Goal: Information Seeking & Learning: Learn about a topic

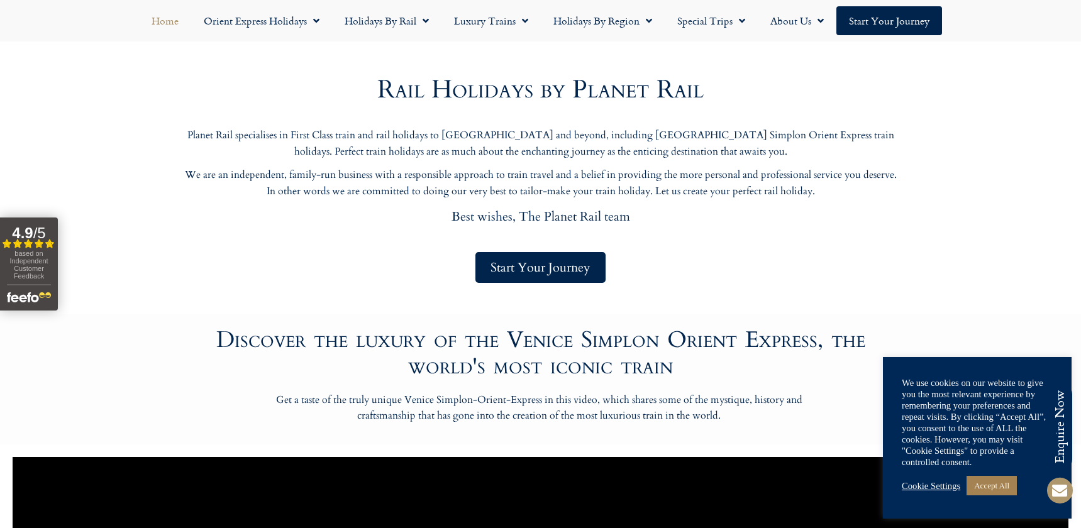
scroll to position [503, 0]
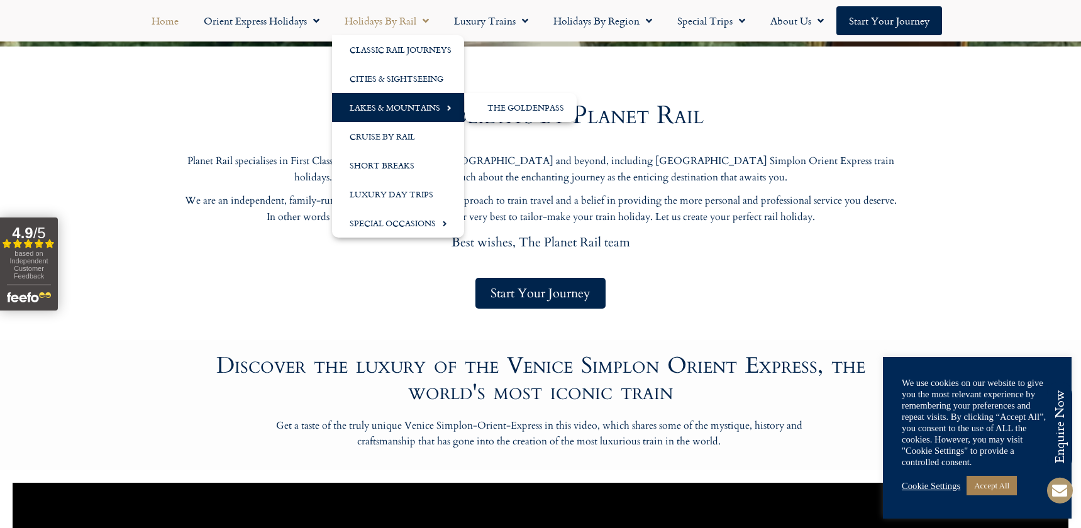
click at [416, 107] on link "Lakes & Mountains" at bounding box center [398, 107] width 132 height 29
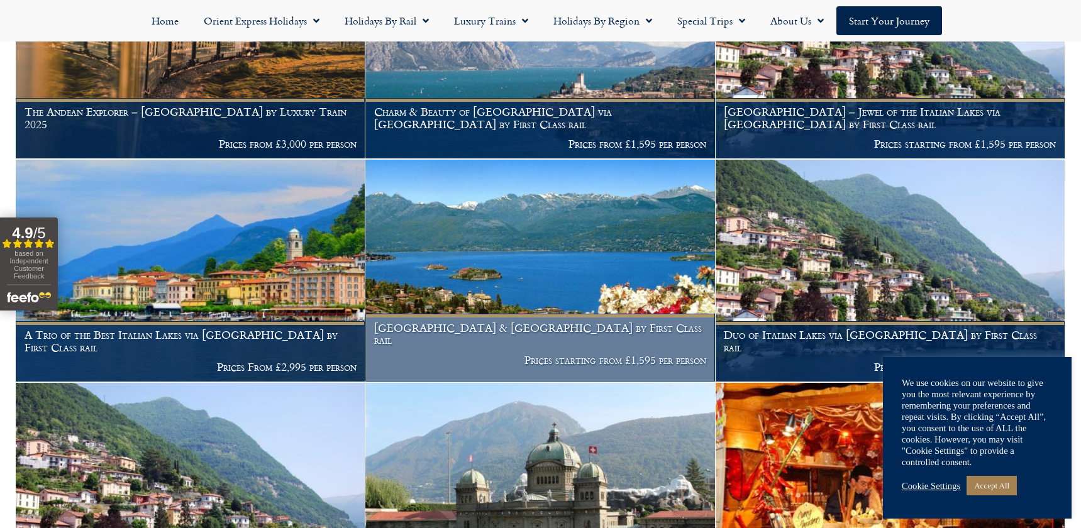
scroll to position [190, 0]
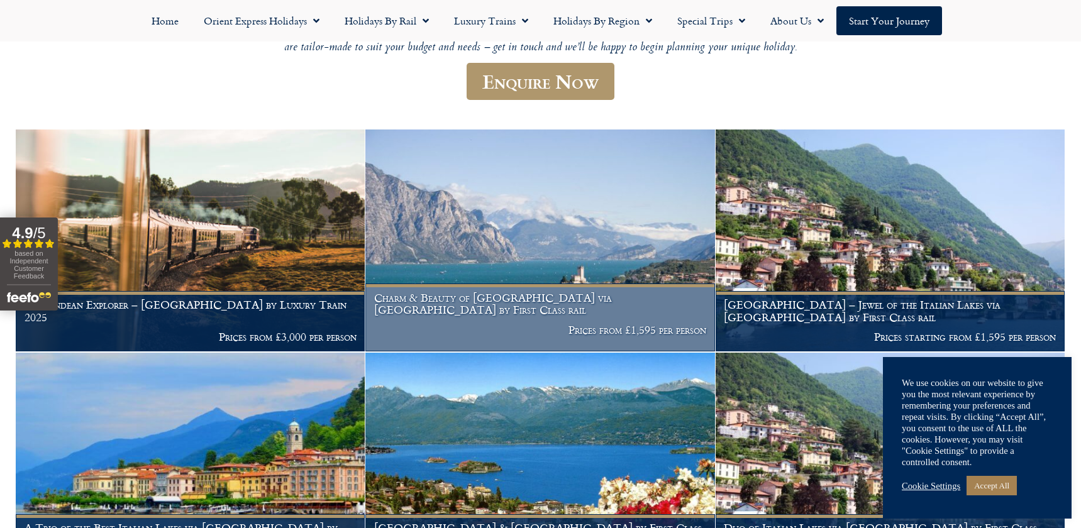
click at [528, 256] on img at bounding box center [539, 241] width 349 height 222
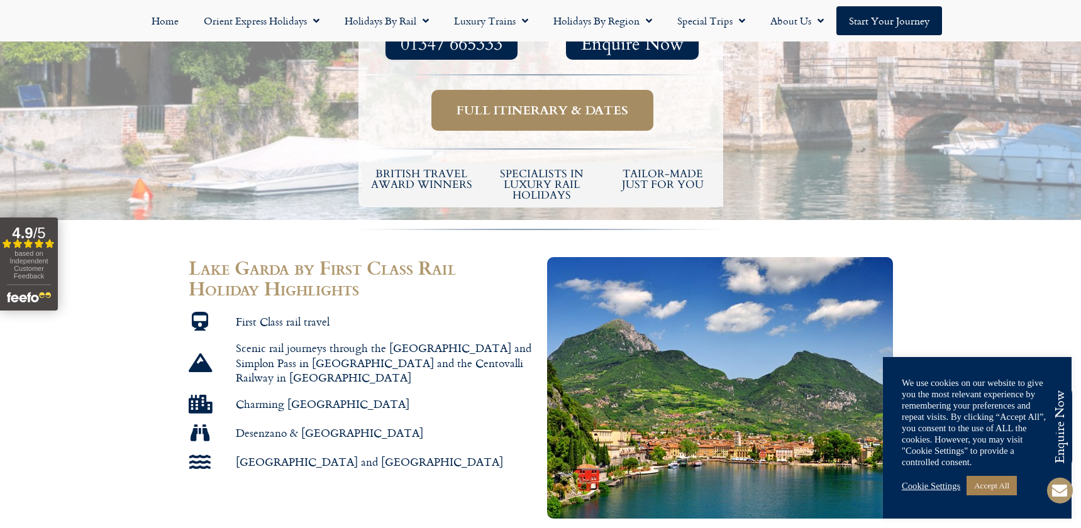
scroll to position [629, 0]
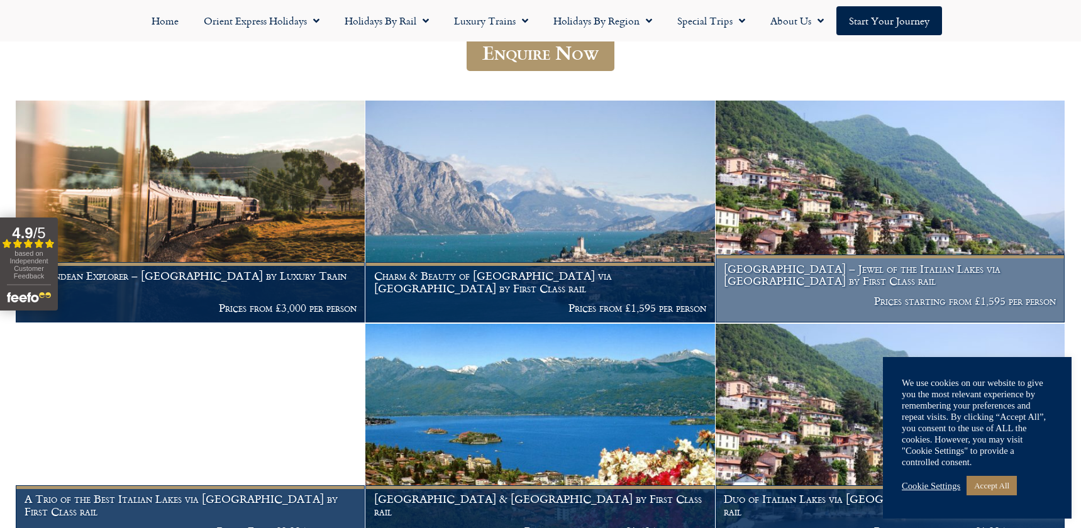
scroll to position [219, 0]
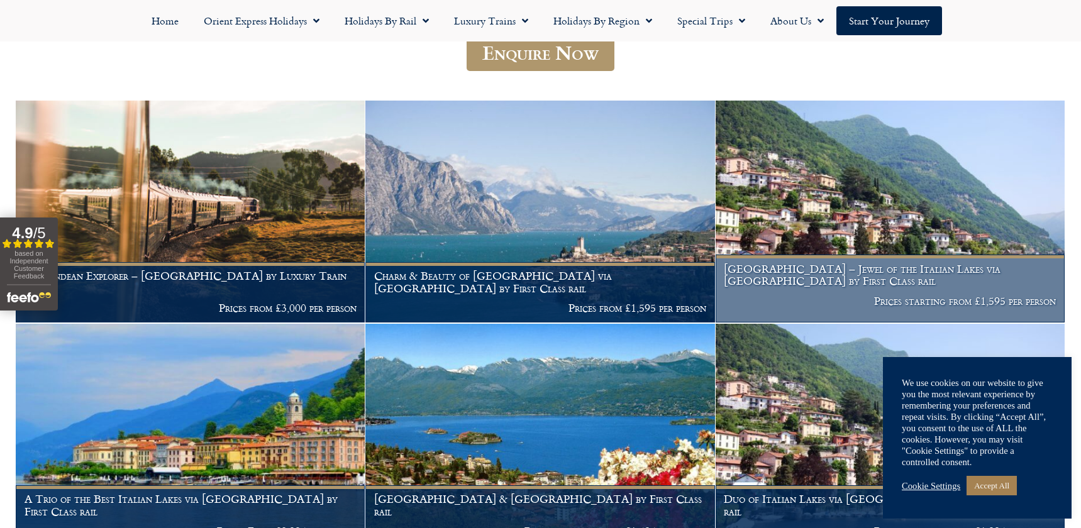
click at [856, 274] on h1 "Lake Como – Jewel of the Italian Lakes via Locarno by First Class rail" at bounding box center [890, 275] width 332 height 25
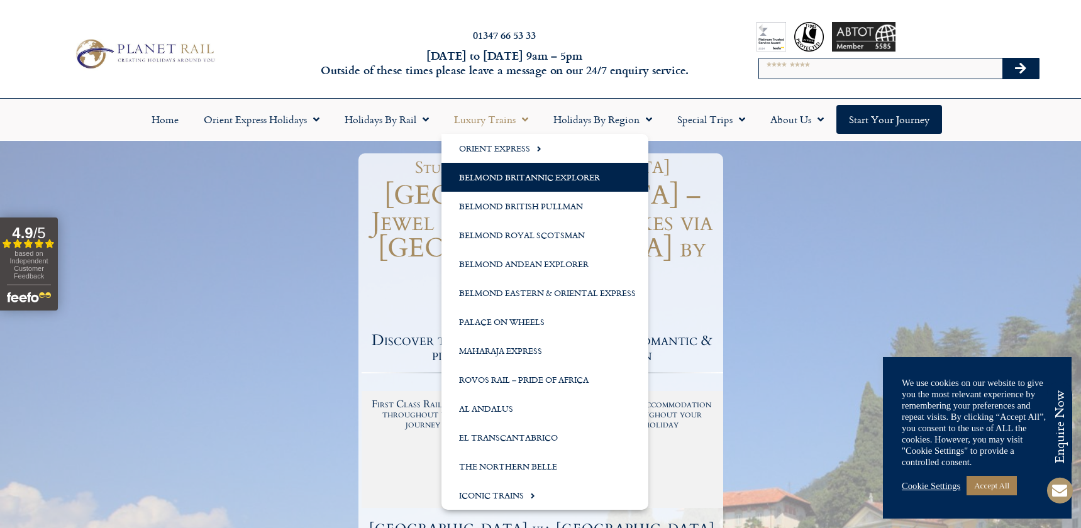
click at [505, 178] on link "Belmond Britannic Explorer" at bounding box center [544, 177] width 207 height 29
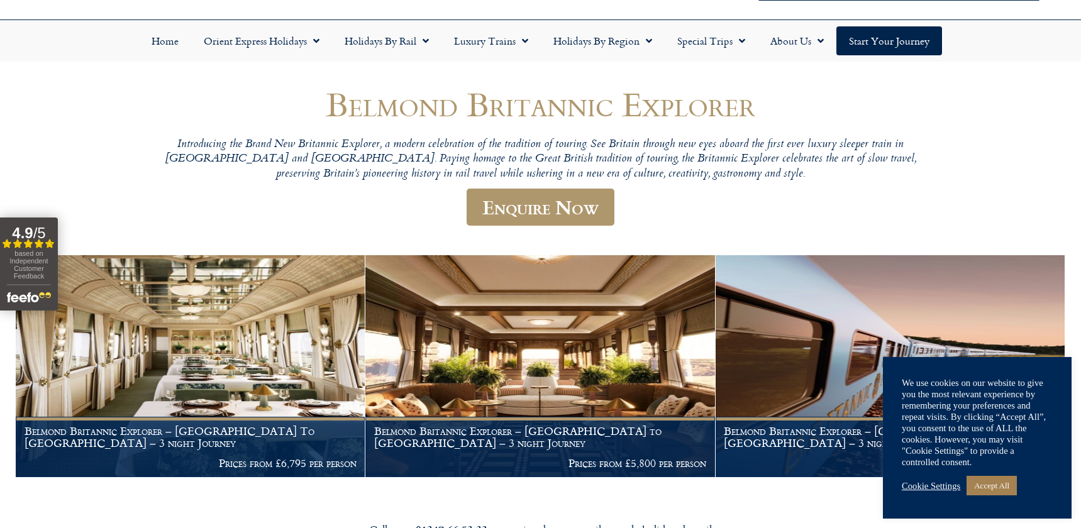
scroll to position [64, 0]
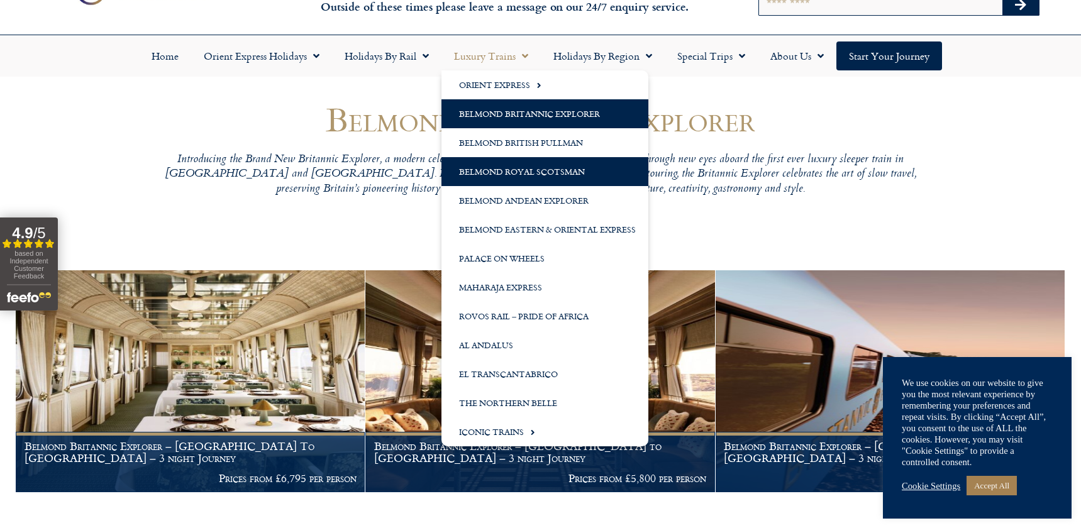
click at [521, 172] on link "Belmond Royal Scotsman" at bounding box center [544, 171] width 207 height 29
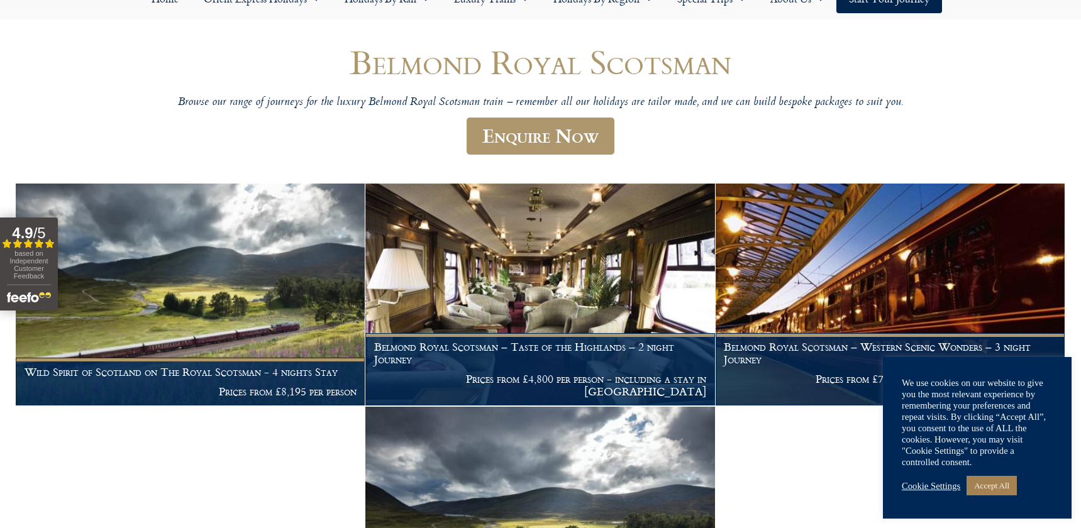
scroll to position [70, 0]
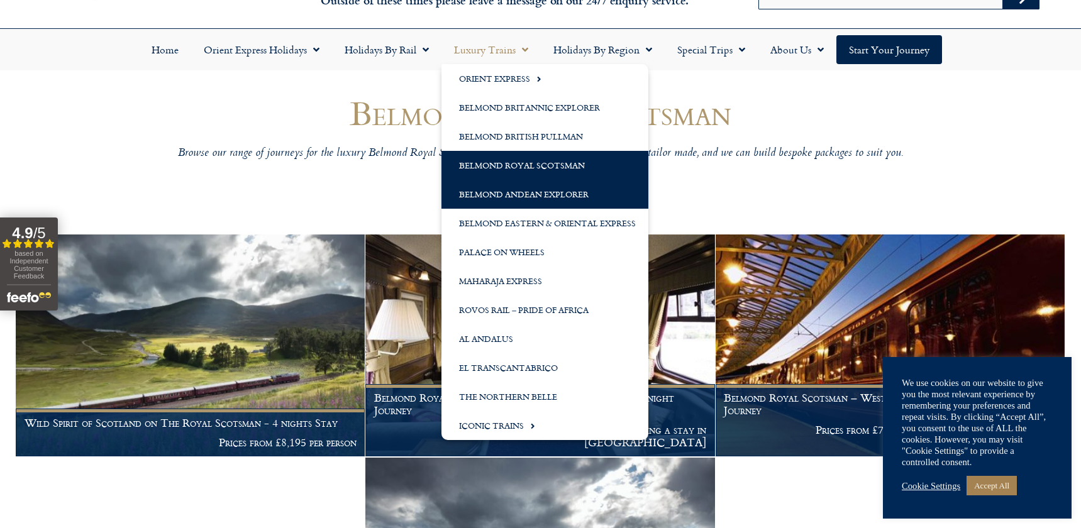
click at [516, 201] on link "Belmond Andean Explorer" at bounding box center [544, 194] width 207 height 29
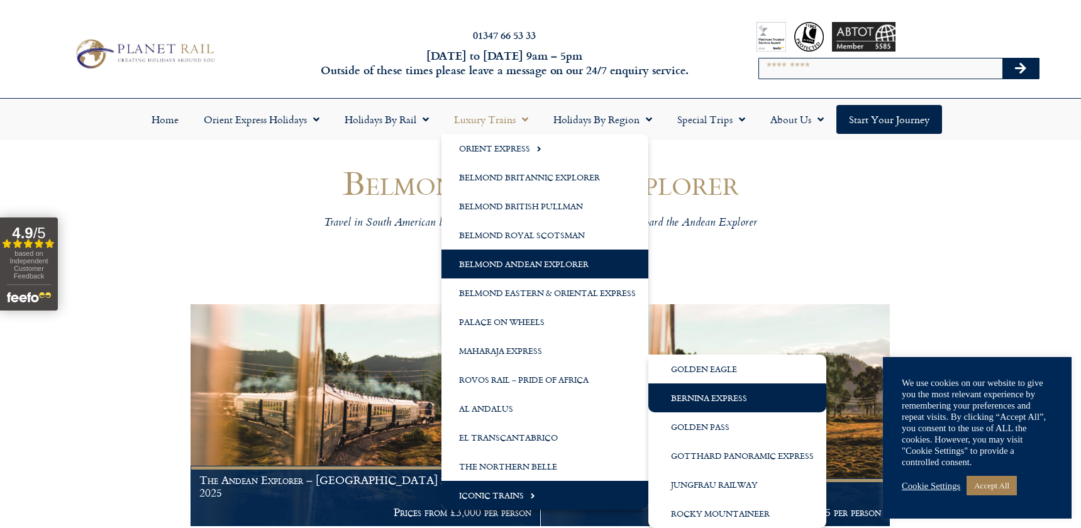
click at [708, 404] on link "Bernina Express" at bounding box center [737, 398] width 178 height 29
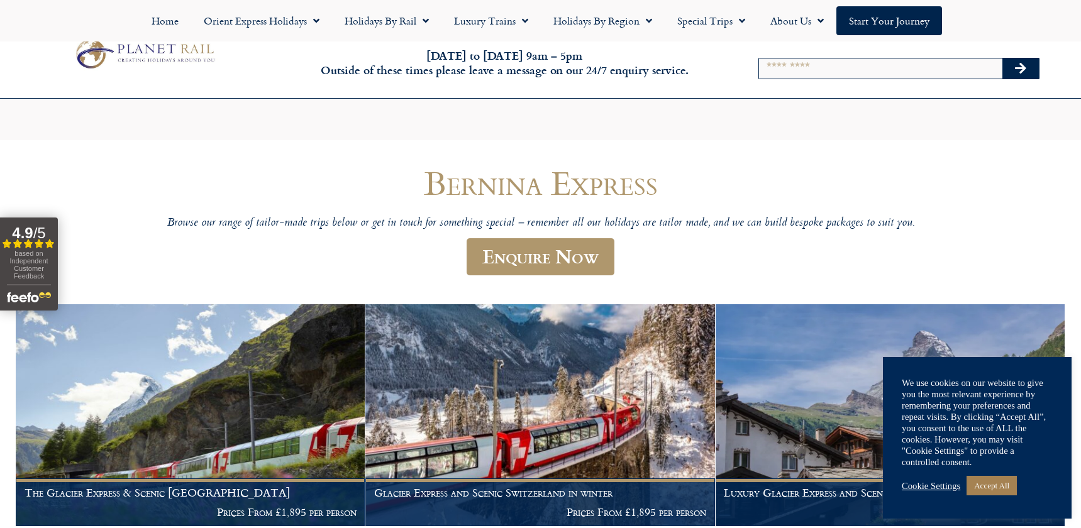
scroll to position [272, 0]
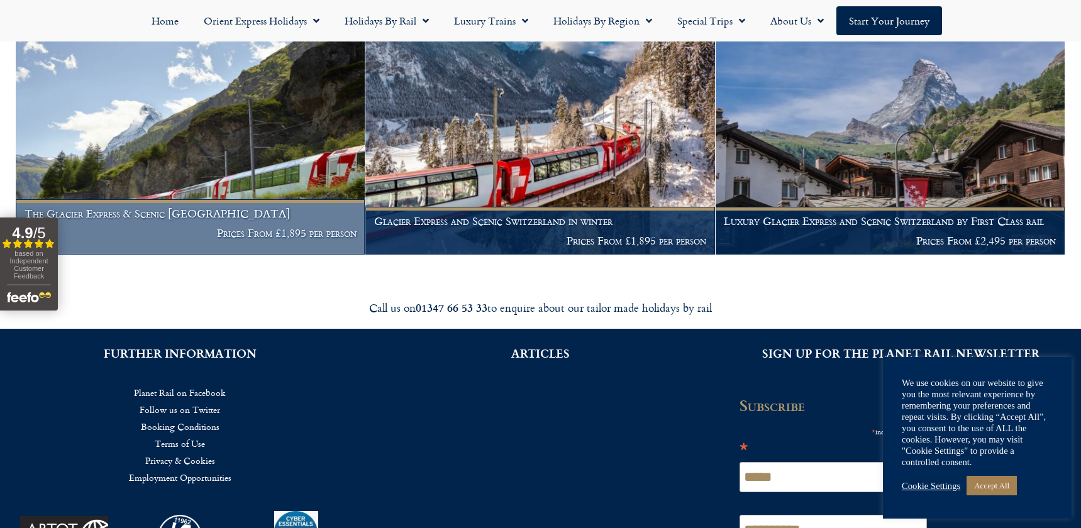
click at [285, 218] on h1 "The Glacier Express & Scenic Switzerland" at bounding box center [191, 214] width 332 height 13
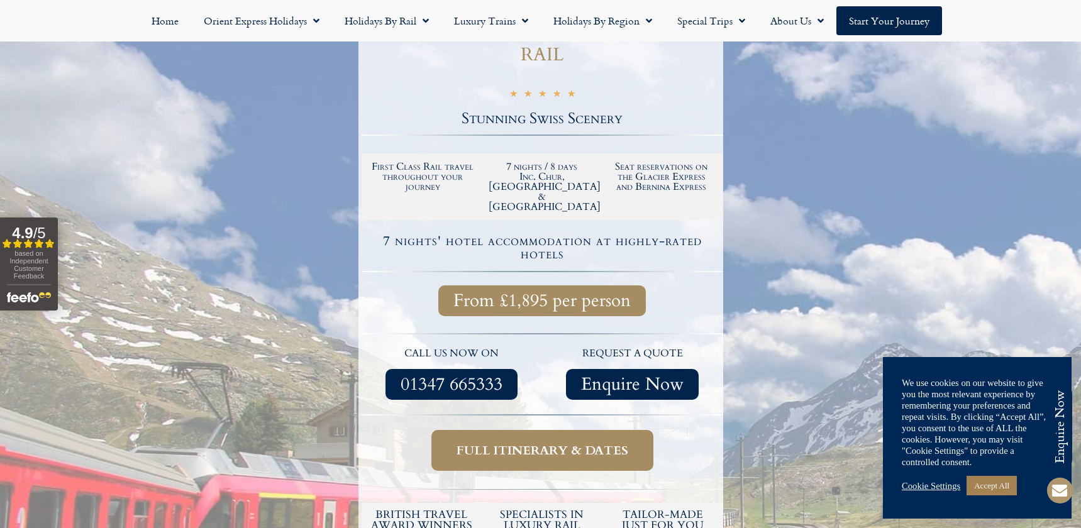
scroll to position [252, 0]
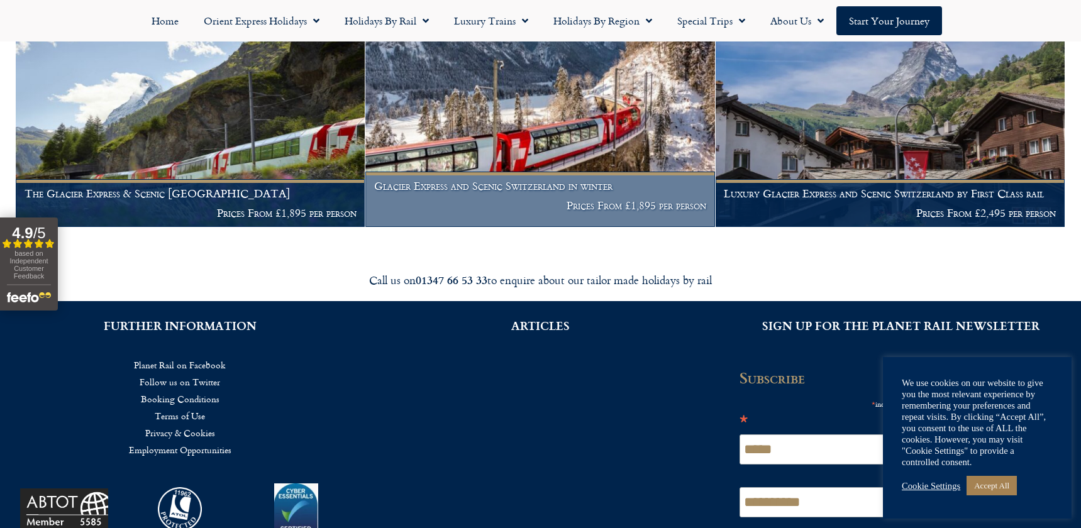
click at [425, 141] on img at bounding box center [539, 116] width 349 height 222
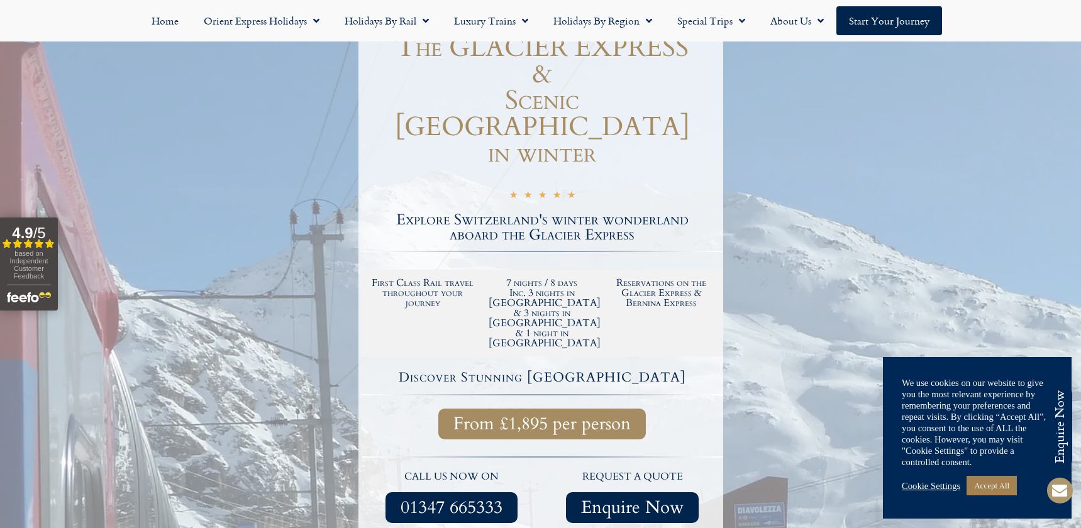
scroll to position [189, 0]
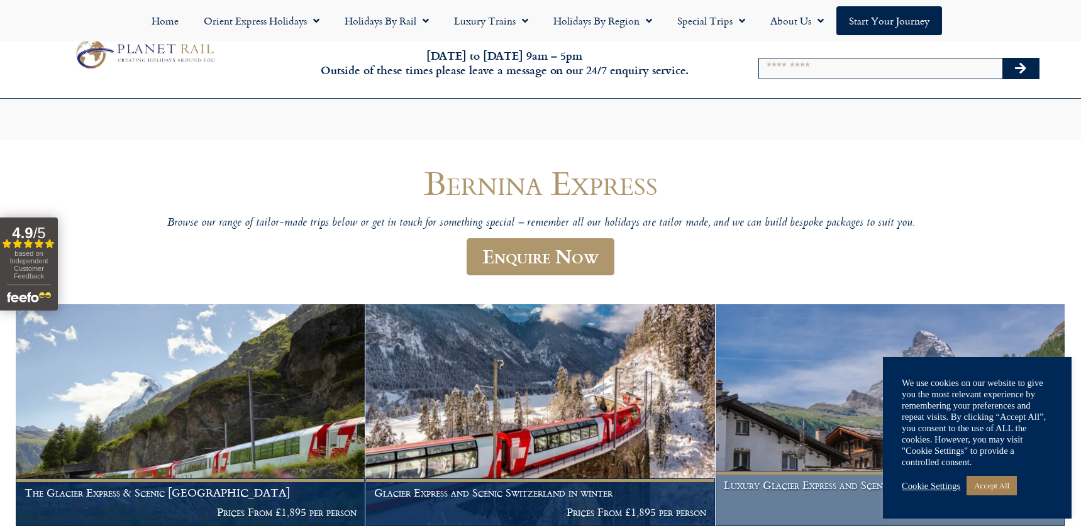
scroll to position [329, 0]
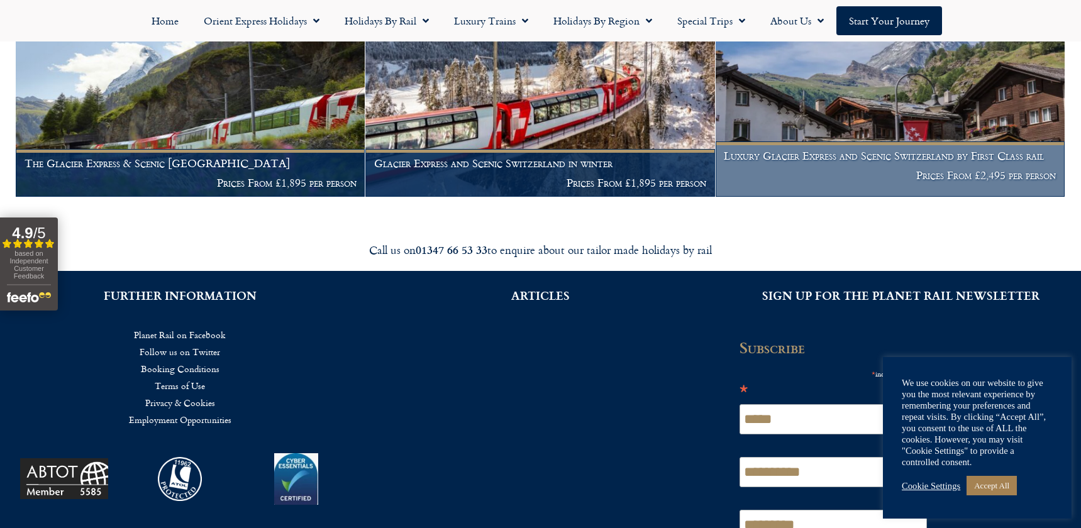
click at [821, 150] on h1 "Luxury Glacier Express and Scenic Switzerland by First Class rail" at bounding box center [890, 156] width 332 height 13
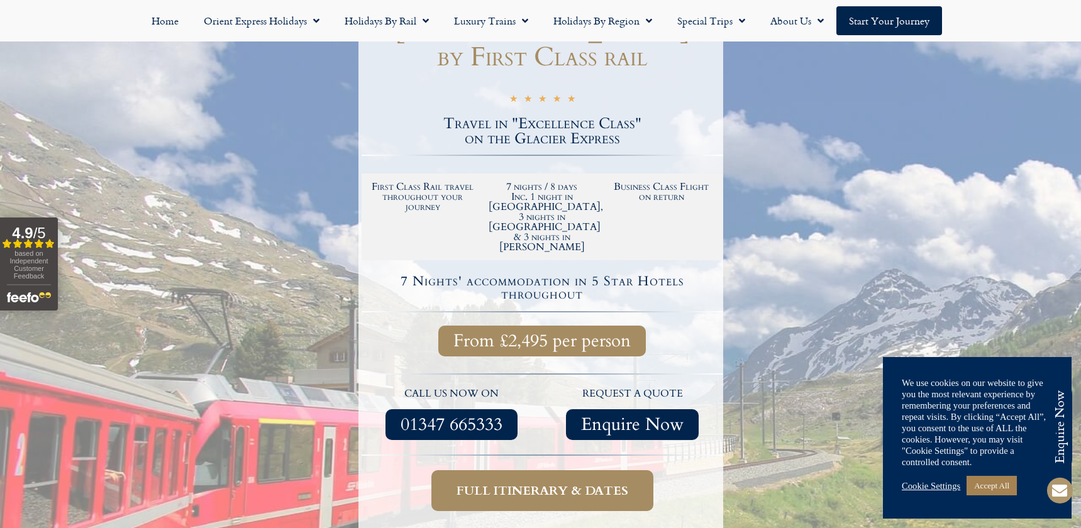
scroll to position [314, 0]
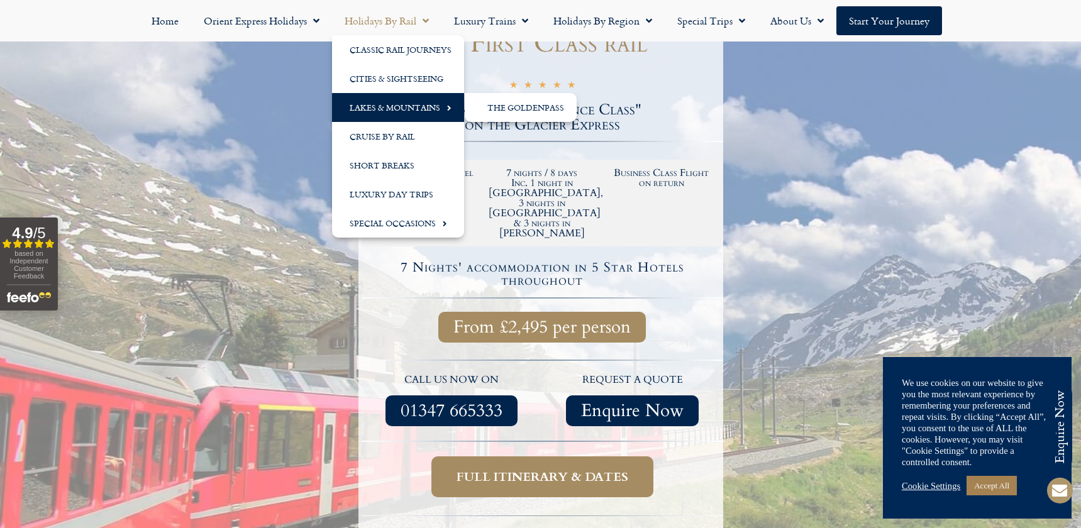
click at [425, 109] on link "Lakes & Mountains" at bounding box center [398, 107] width 132 height 29
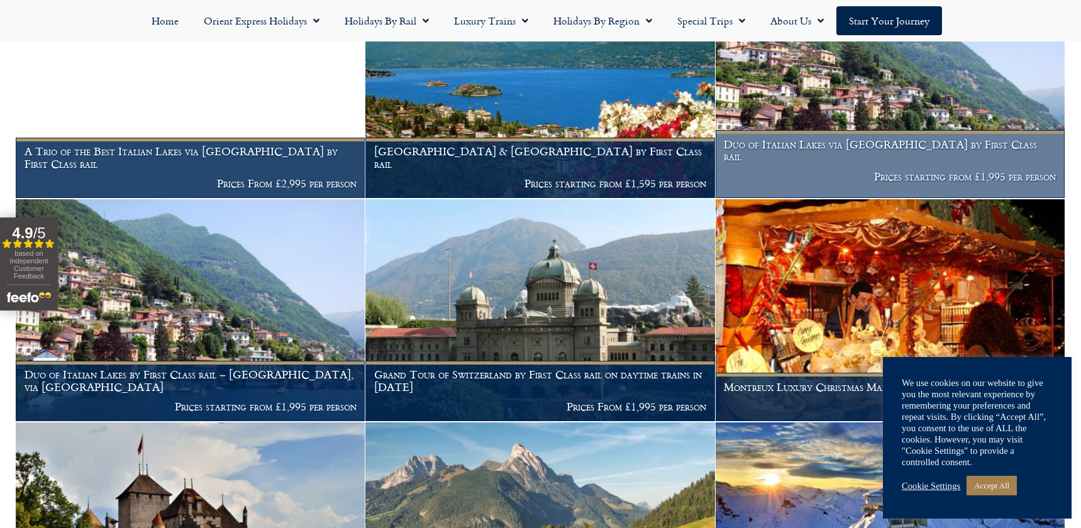
scroll to position [567, 0]
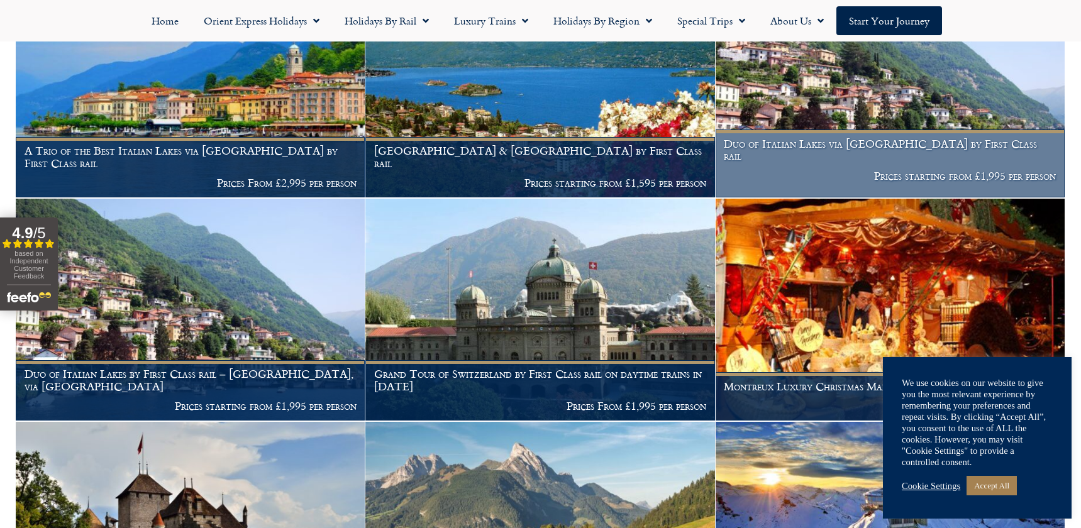
click at [842, 101] on img at bounding box center [890, 86] width 349 height 222
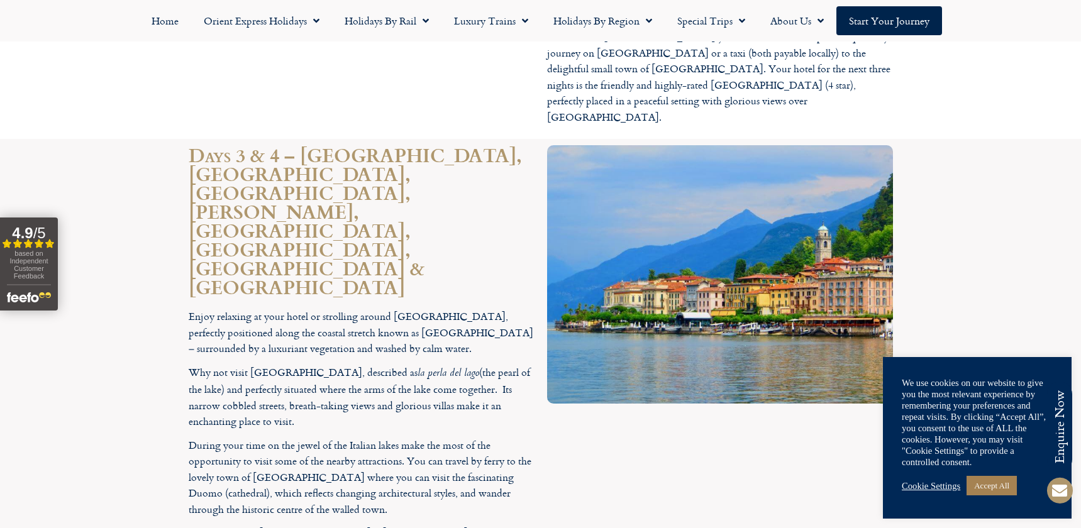
scroll to position [2201, 0]
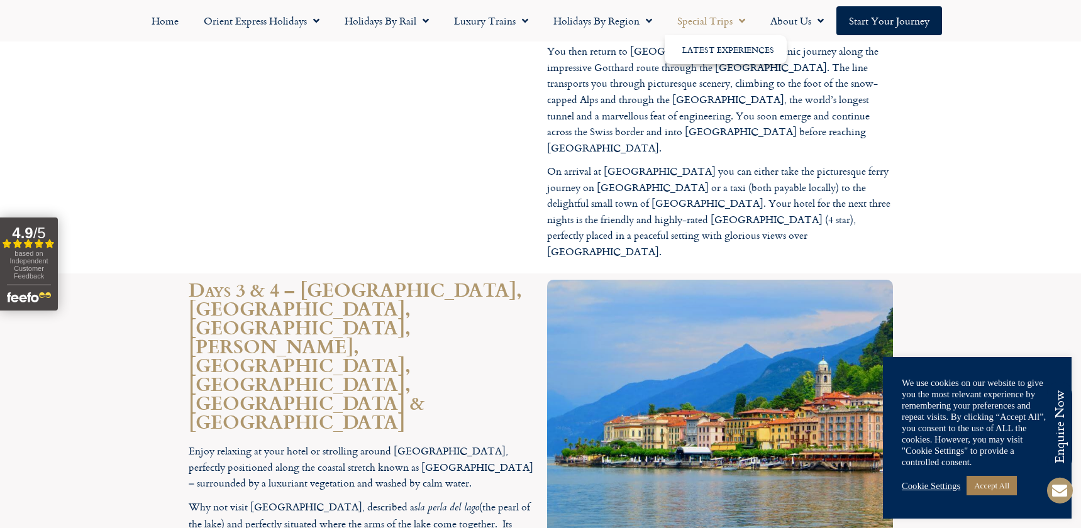
click at [707, 25] on link "Special Trips" at bounding box center [711, 20] width 93 height 29
